Goal: Navigation & Orientation: Understand site structure

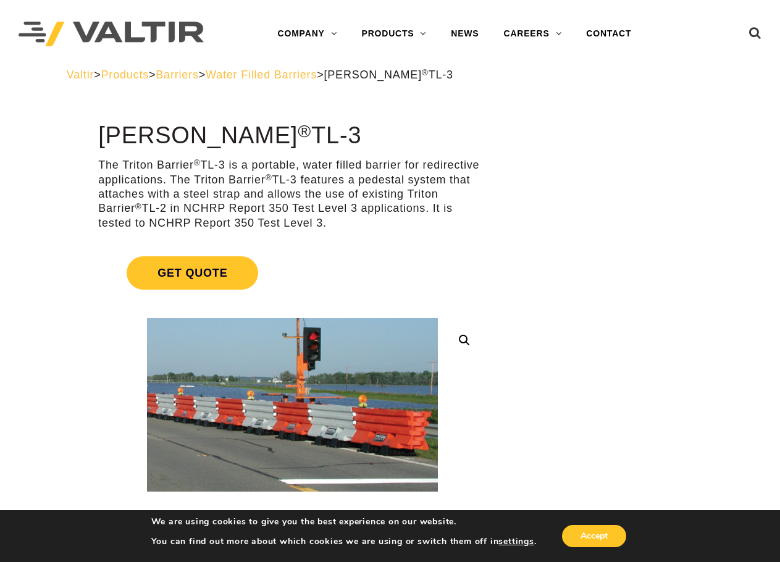
click at [198, 75] on span "Barriers" at bounding box center [177, 75] width 43 height 12
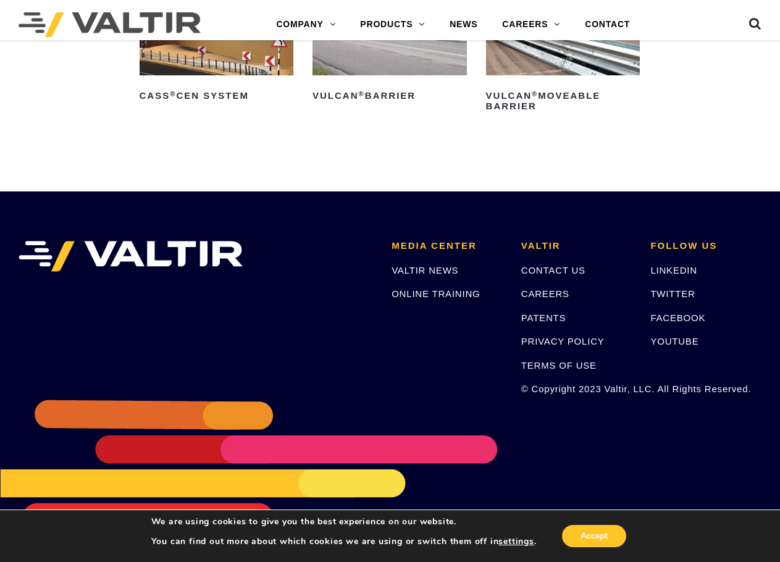
scroll to position [1791, 0]
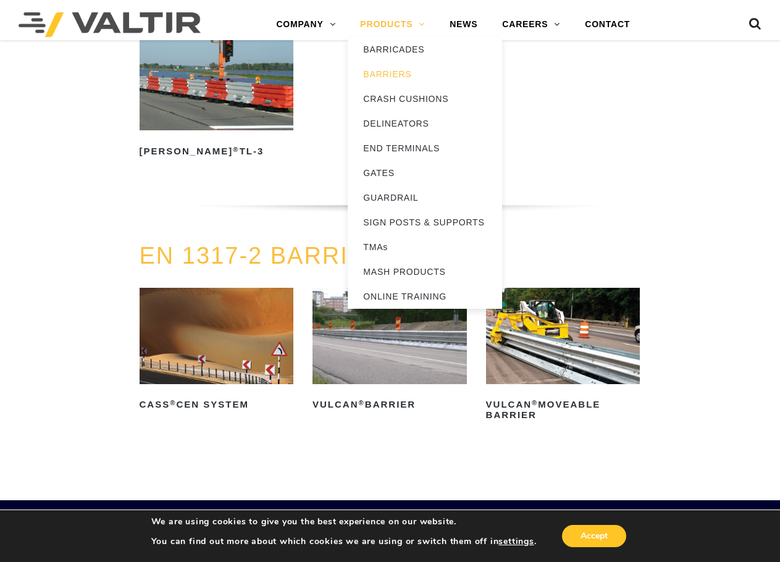
click at [388, 17] on link "PRODUCTS" at bounding box center [393, 24] width 90 height 25
